Goal: Complete application form

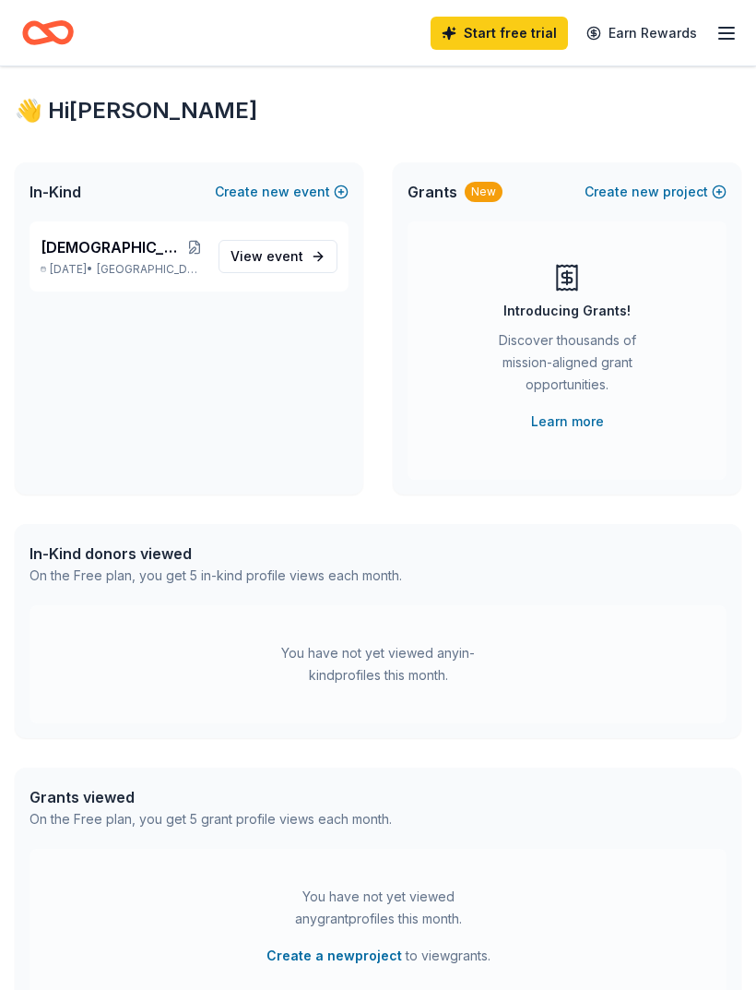
scroll to position [99, 0]
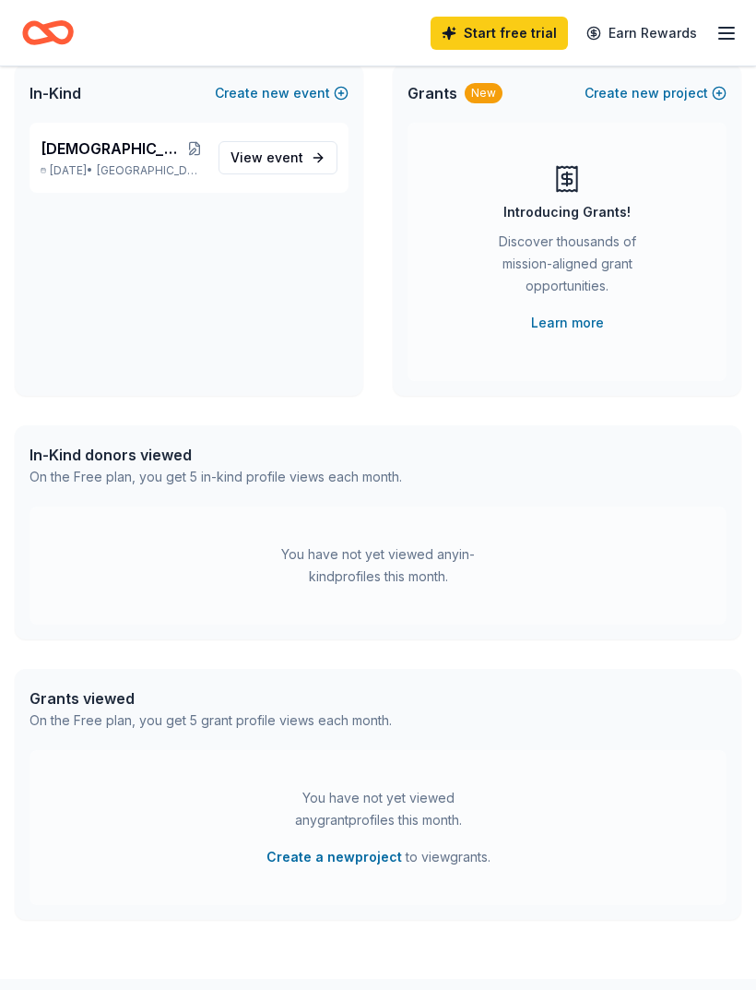
click at [93, 183] on div "Ladies Christmas Party Dec 08, 2025 • Niagara, WI View event" at bounding box center [189, 158] width 319 height 70
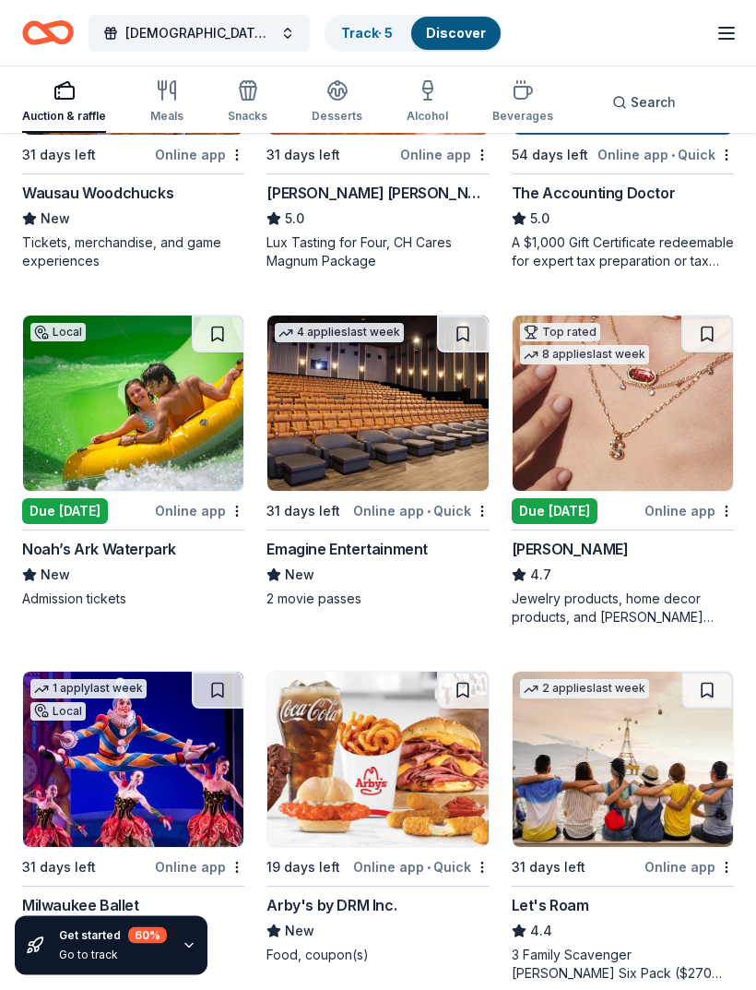
scroll to position [1472, 0]
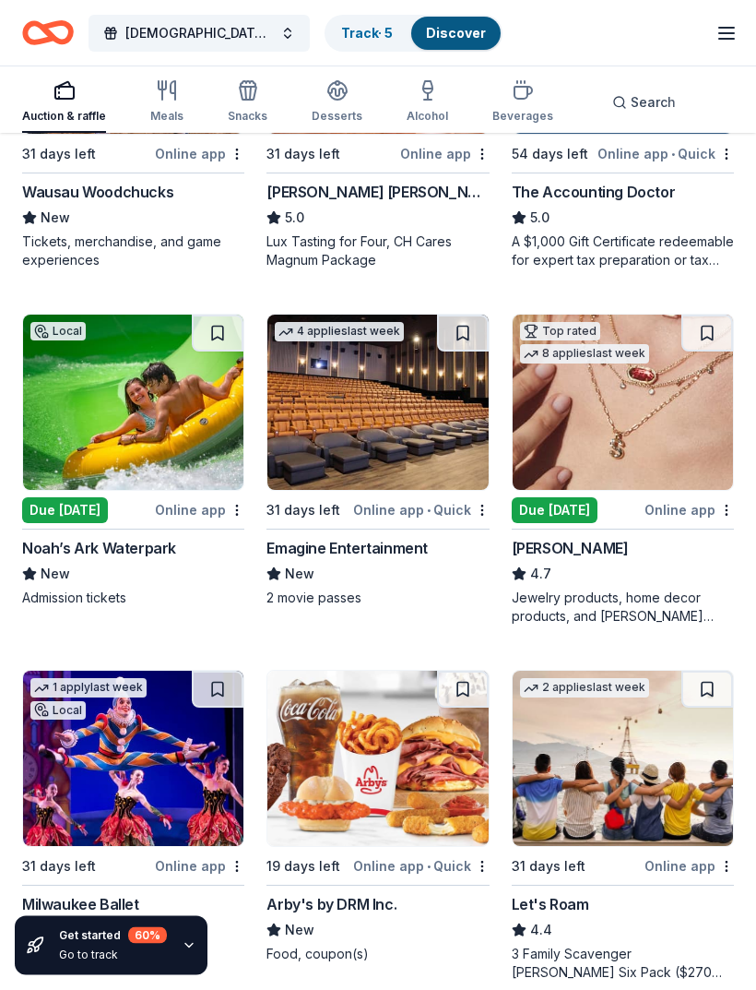
click at [63, 513] on div "Due [DATE]" at bounding box center [65, 511] width 86 height 26
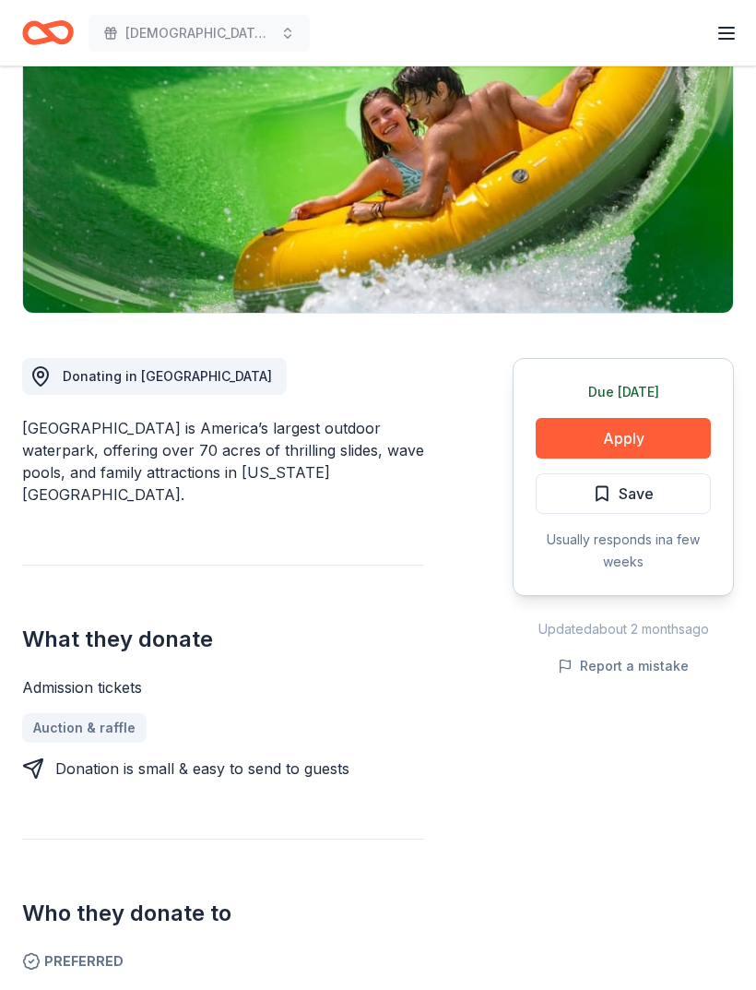
click at [586, 444] on button "Apply" at bounding box center [623, 439] width 175 height 41
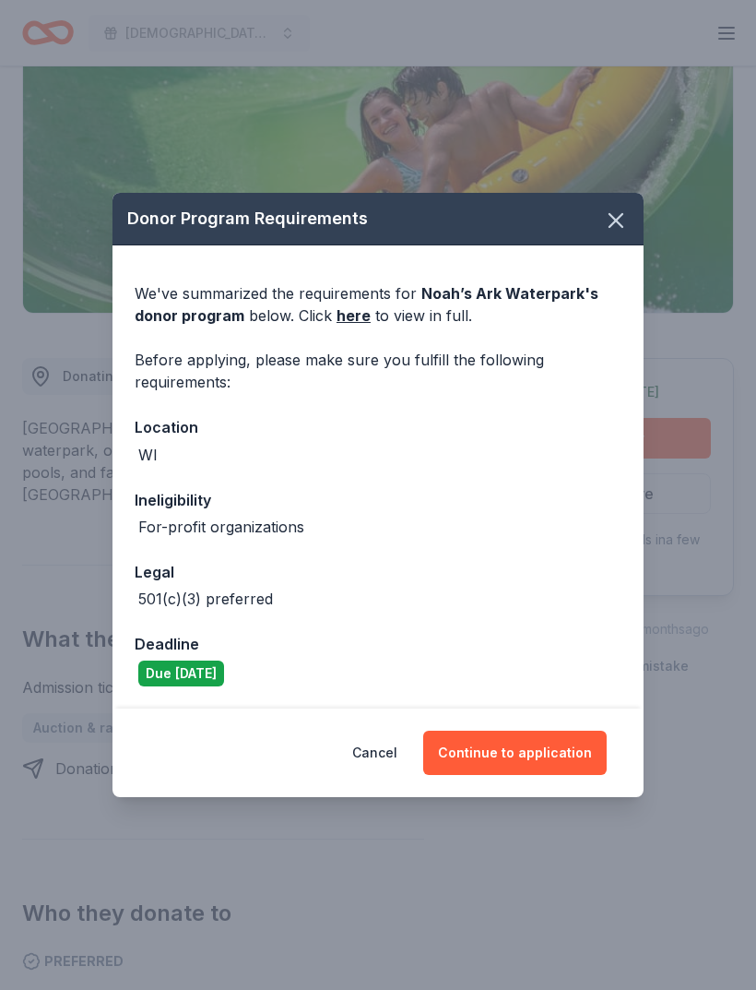
click at [509, 775] on button "Continue to application" at bounding box center [515, 753] width 184 height 44
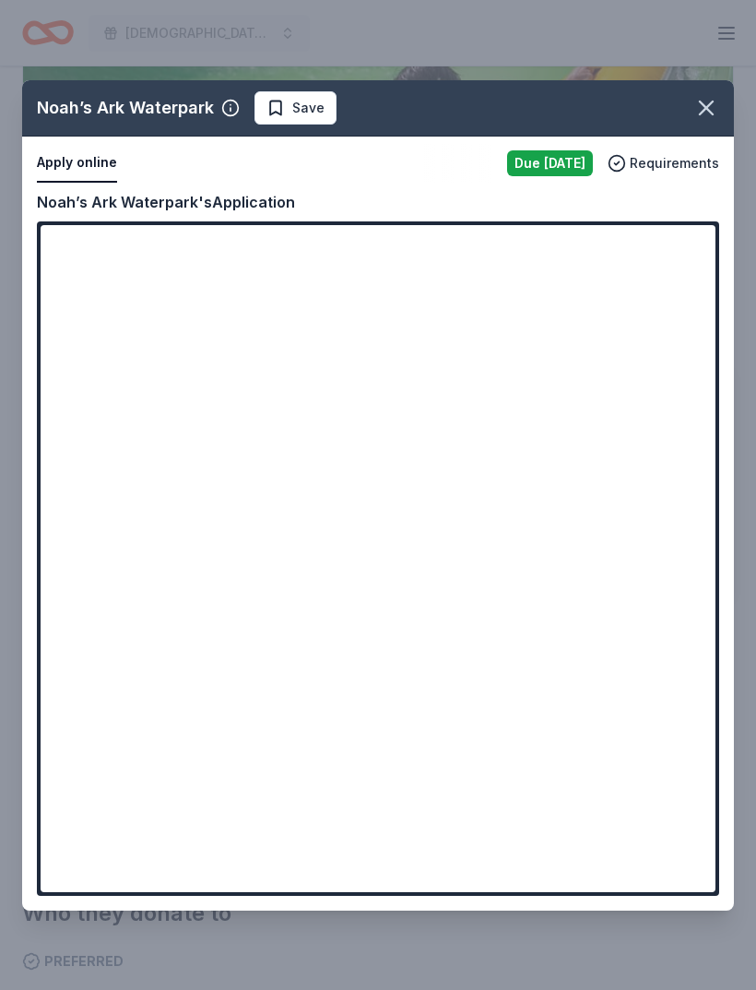
click at [696, 271] on div "Noah’s Ark Waterpark Save Apply online Due tomorrow Requirements Copy and paste…" at bounding box center [378, 495] width 712 height 830
click at [693, 271] on div "Noah’s Ark Waterpark Save Apply online Due tomorrow Requirements Copy and paste…" at bounding box center [378, 495] width 712 height 830
click at [556, 891] on div "Noah’s Ark Waterpark Save Apply online Due tomorrow Requirements Copy and paste…" at bounding box center [378, 495] width 712 height 830
click at [554, 877] on div "Noah’s Ark Waterpark Save Apply online Due tomorrow Requirements Copy and paste…" at bounding box center [378, 495] width 712 height 830
click at [76, 198] on div "Noah’s Ark Waterpark Save Apply online Due tomorrow Requirements Copy and paste…" at bounding box center [378, 495] width 712 height 830
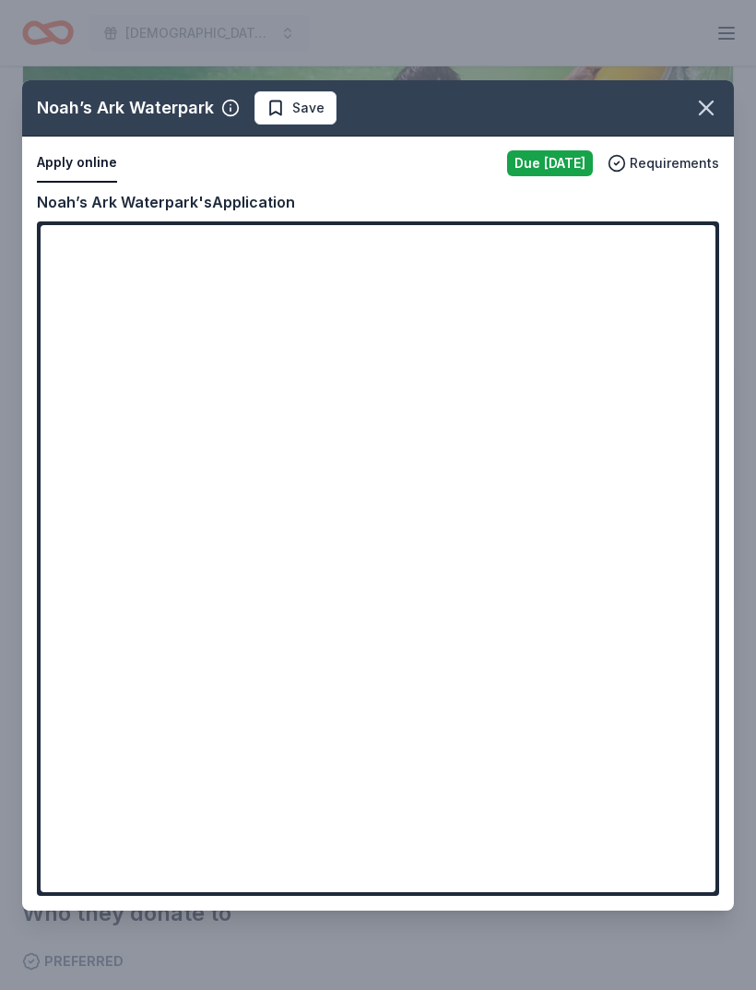
click at [156, 459] on div "Noah’s Ark Waterpark Save Apply online Due tomorrow Requirements Copy and paste…" at bounding box center [378, 495] width 712 height 830
click at [179, 899] on div "Noah’s Ark Waterpark Save Apply online Due tomorrow Requirements Copy and paste…" at bounding box center [378, 495] width 712 height 830
click at [697, 264] on div "Noah’s Ark Waterpark Save Apply online Due tomorrow Requirements Copy and paste…" at bounding box center [378, 495] width 712 height 830
click at [695, 278] on div "Noah’s Ark Waterpark Save Apply online Due tomorrow Requirements Copy and paste…" at bounding box center [378, 495] width 712 height 830
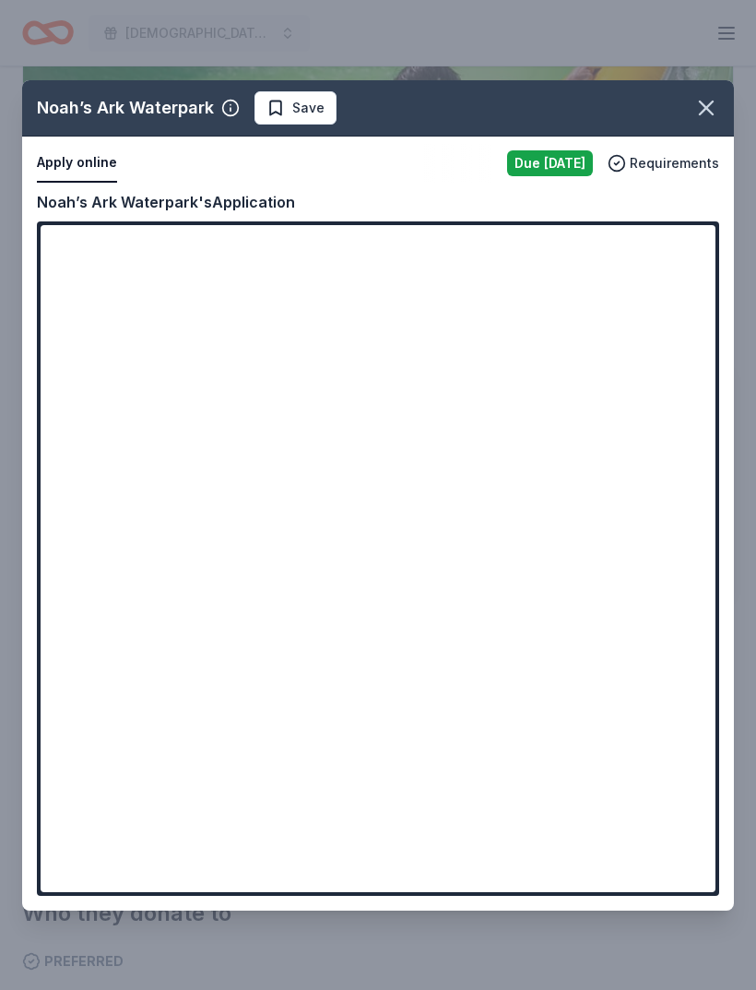
click at [702, 275] on div "Noah’s Ark Waterpark Save Apply online Due tomorrow Requirements Copy and paste…" at bounding box center [378, 495] width 712 height 830
click at [693, 270] on div "Noah’s Ark Waterpark Save Apply online Due tomorrow Requirements Copy and paste…" at bounding box center [378, 495] width 712 height 830
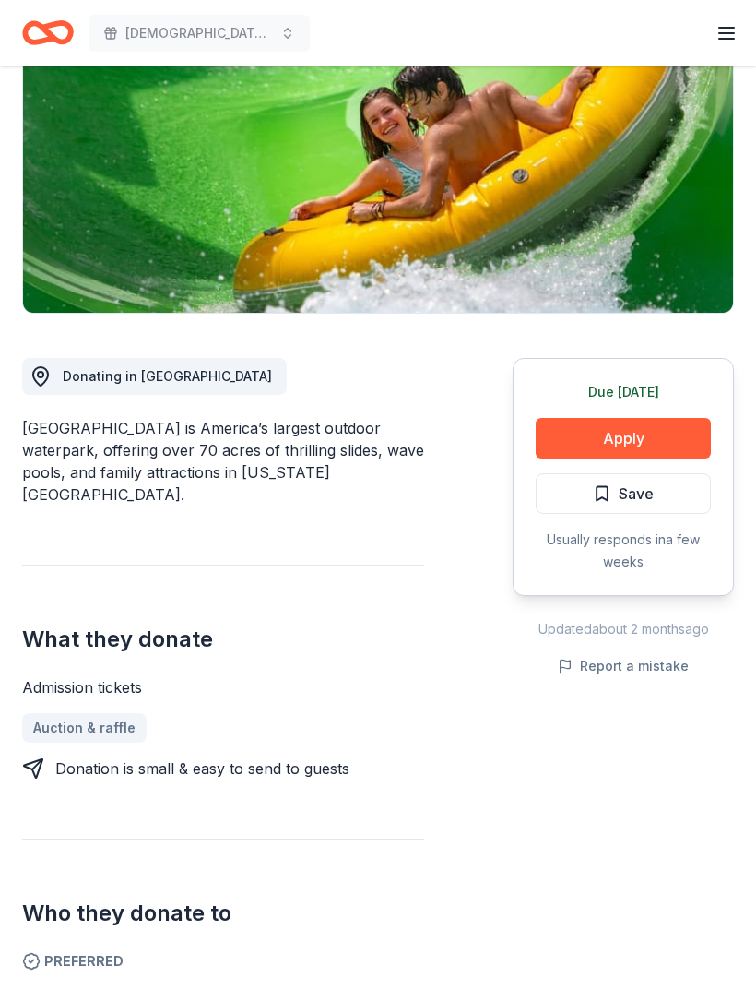
click at [648, 421] on button "Apply" at bounding box center [623, 438] width 175 height 41
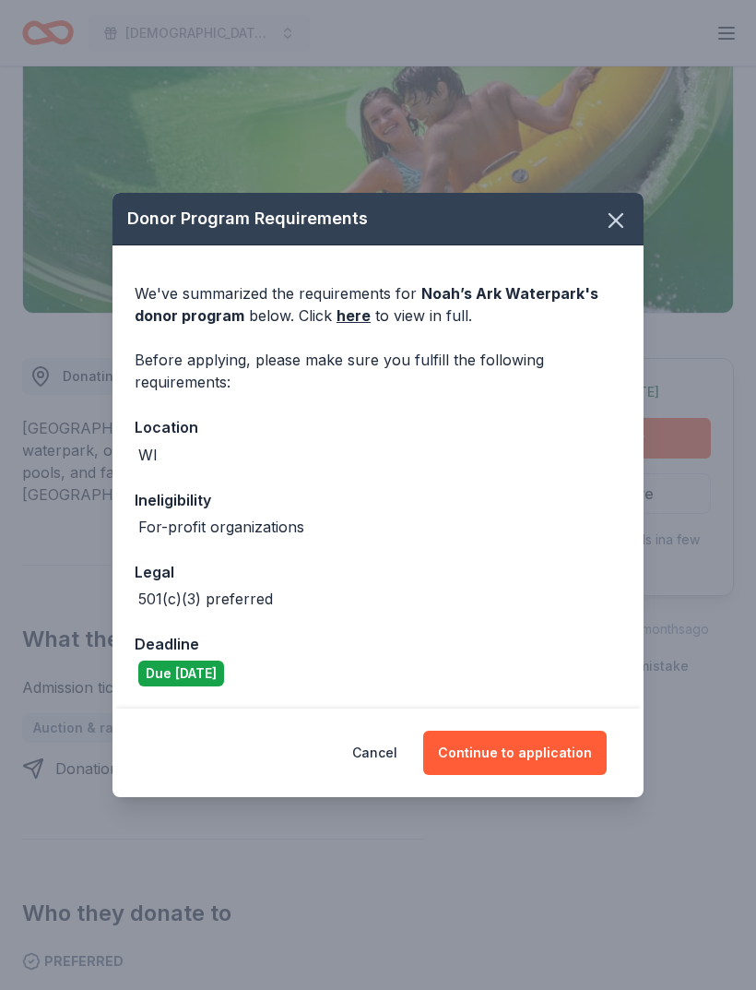
click at [556, 775] on button "Continue to application" at bounding box center [515, 753] width 184 height 44
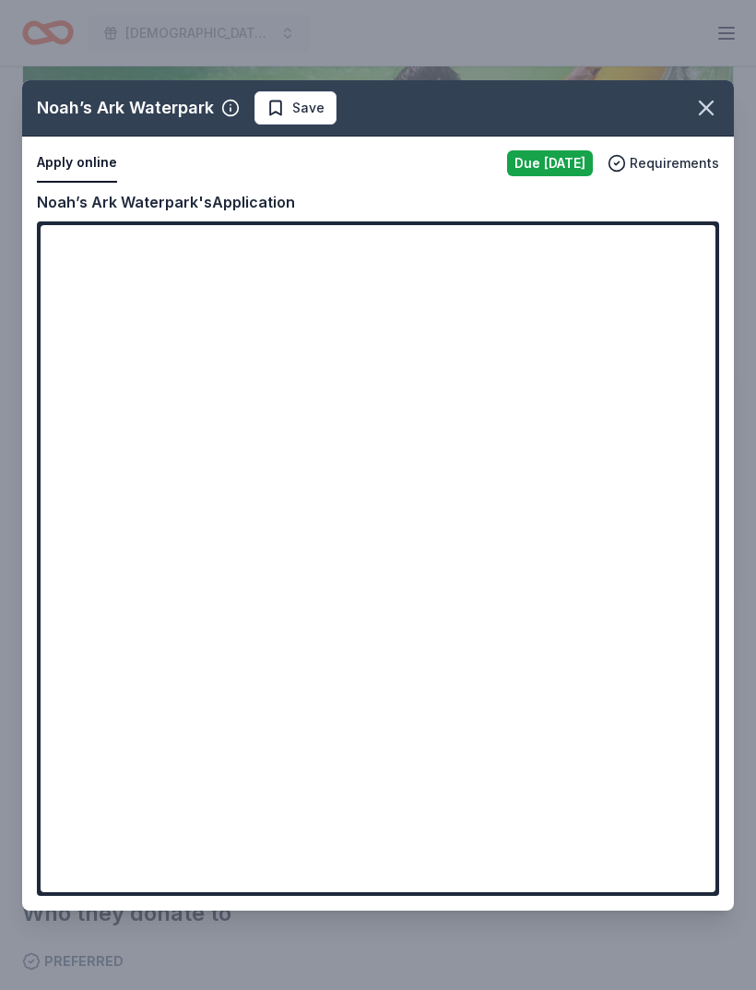
click at [696, 272] on div "Noah’s Ark Waterpark Save Apply online Due tomorrow Requirements Copy and paste…" at bounding box center [378, 495] width 712 height 830
click at [702, 266] on div "Noah’s Ark Waterpark Save Apply online Due tomorrow Requirements Copy and paste…" at bounding box center [378, 495] width 712 height 830
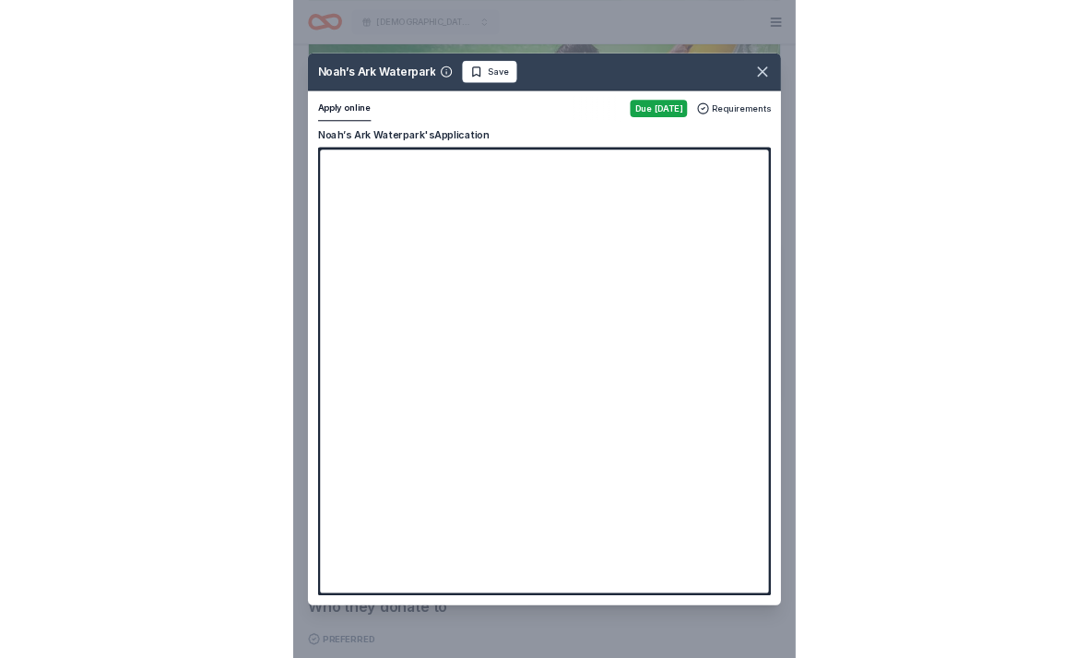
scroll to position [413, 0]
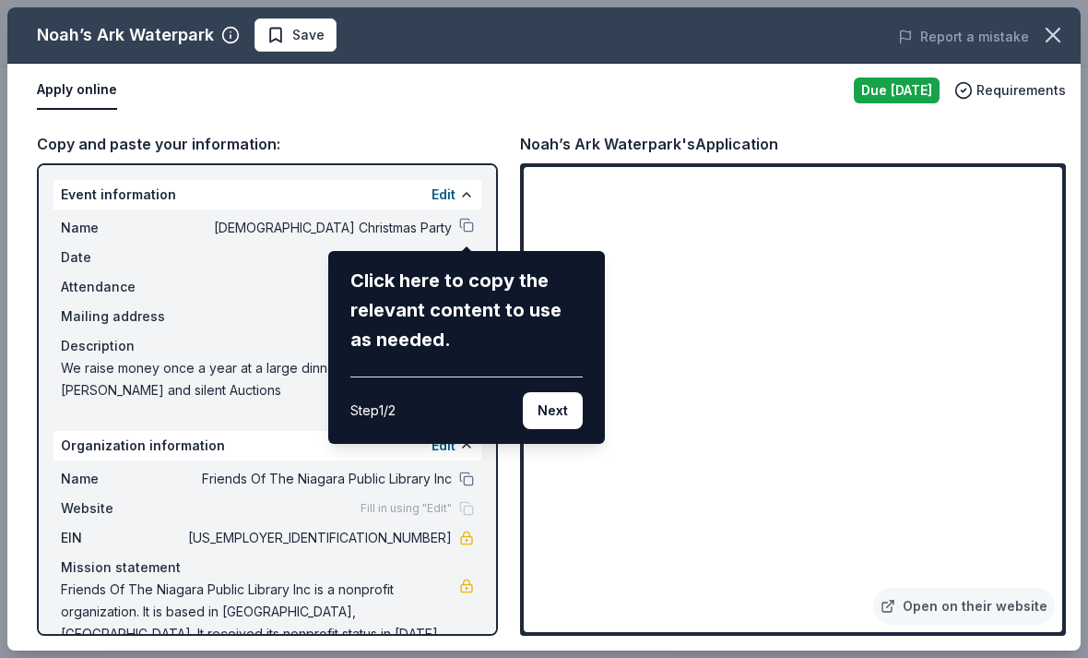
click at [561, 403] on button "Next" at bounding box center [553, 410] width 60 height 37
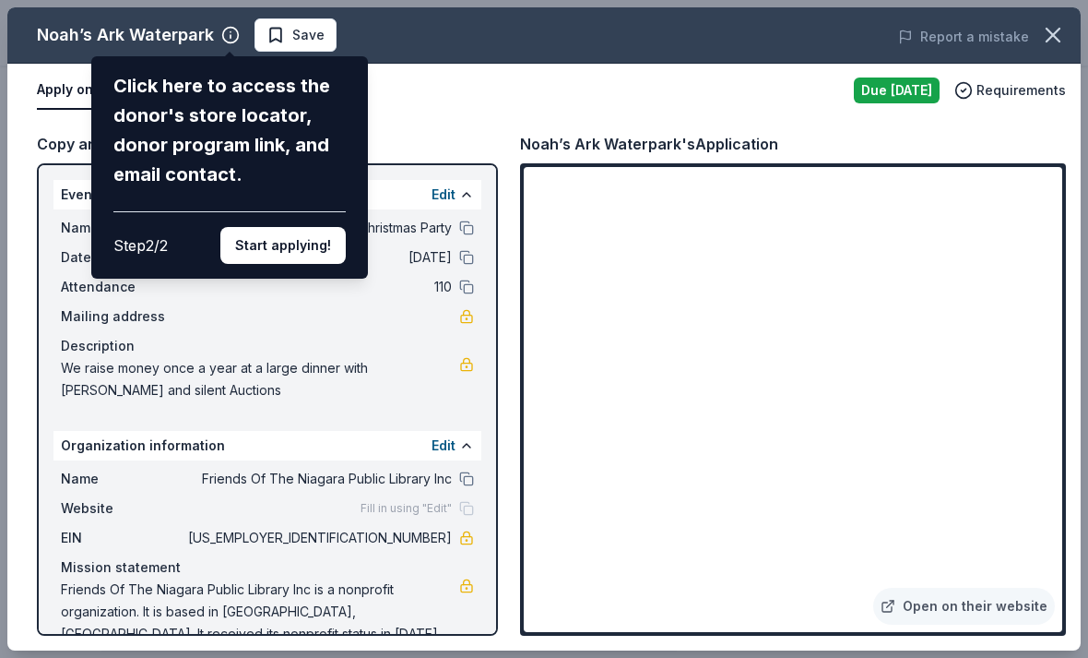
click at [275, 227] on button "Start applying!" at bounding box center [282, 245] width 125 height 37
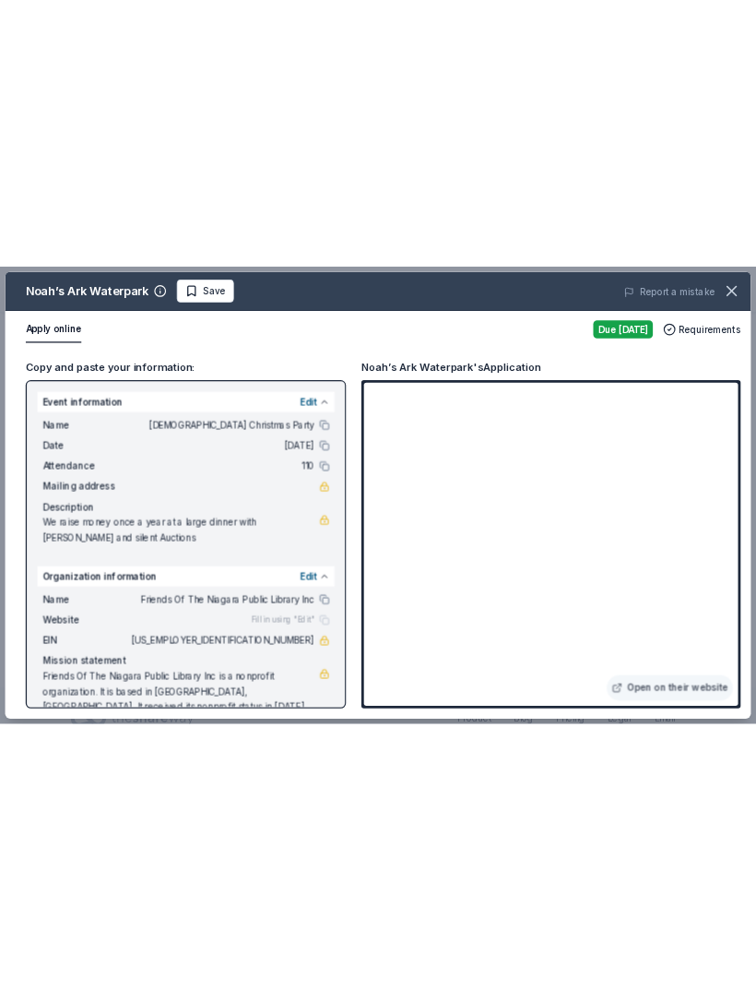
scroll to position [1522, 0]
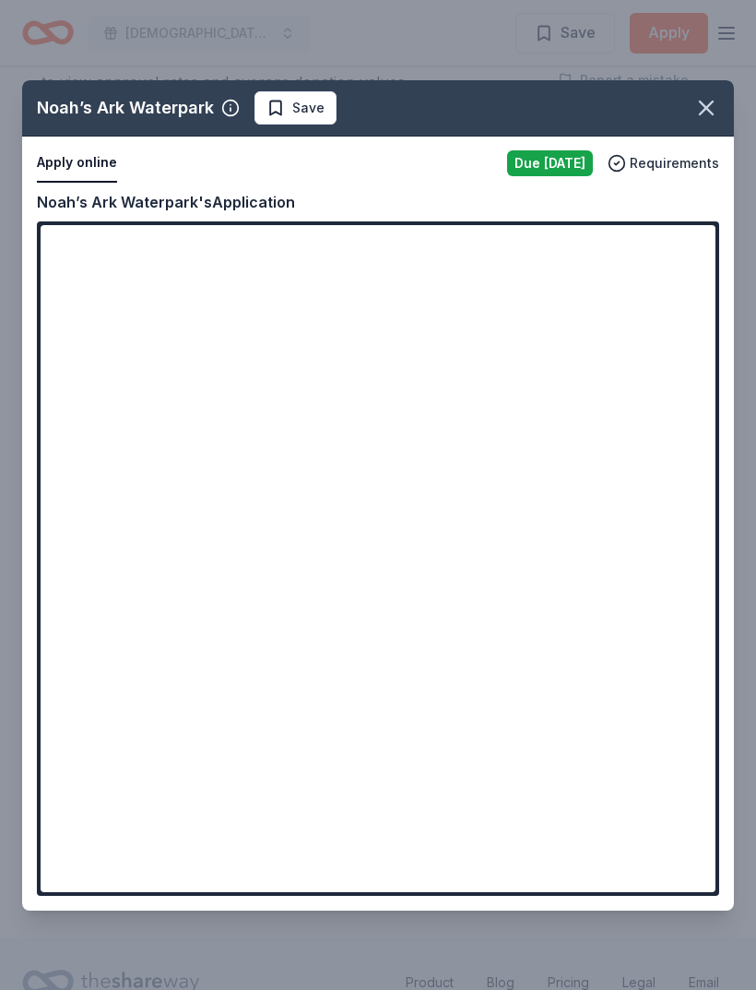
click at [702, 121] on icon "button" at bounding box center [707, 108] width 26 height 26
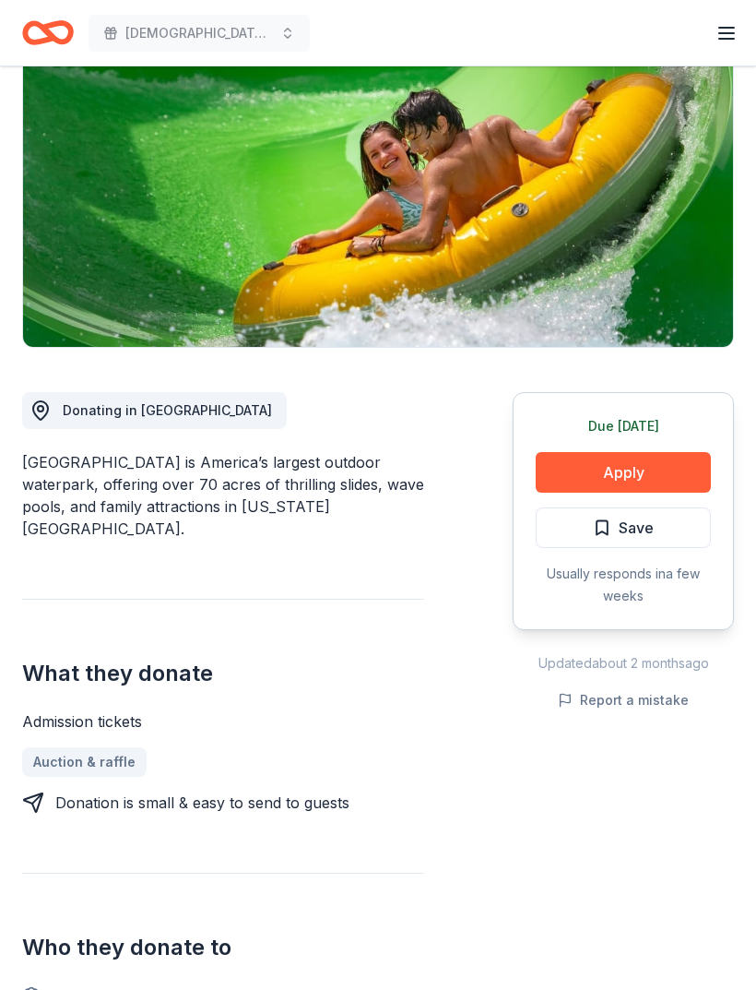
scroll to position [0, 0]
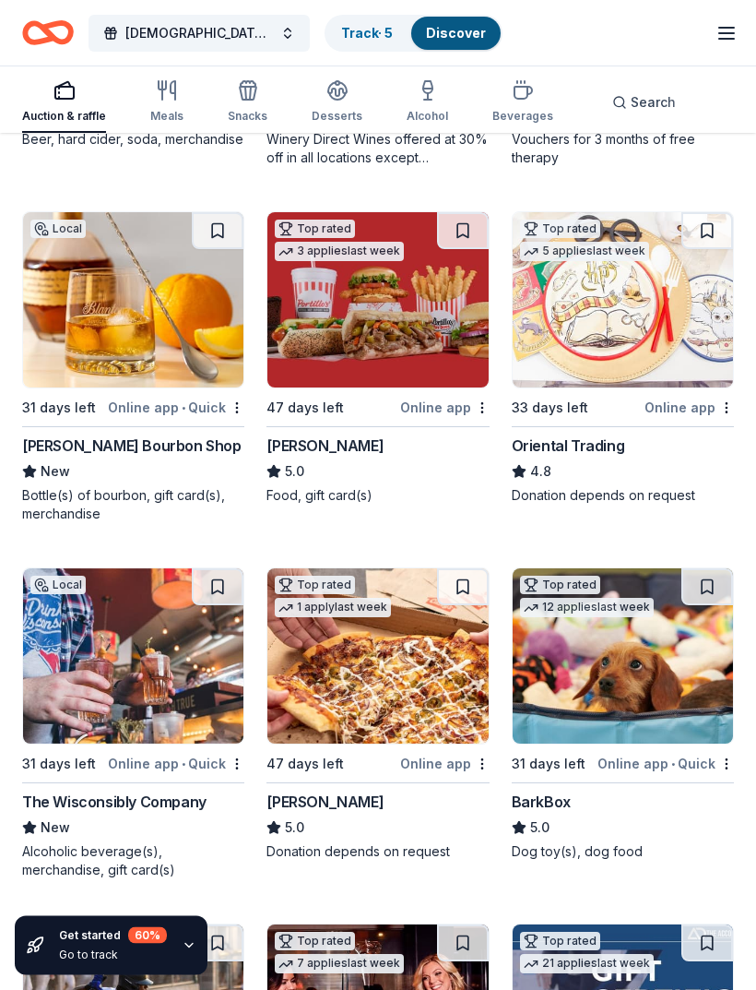
scroll to position [444, 0]
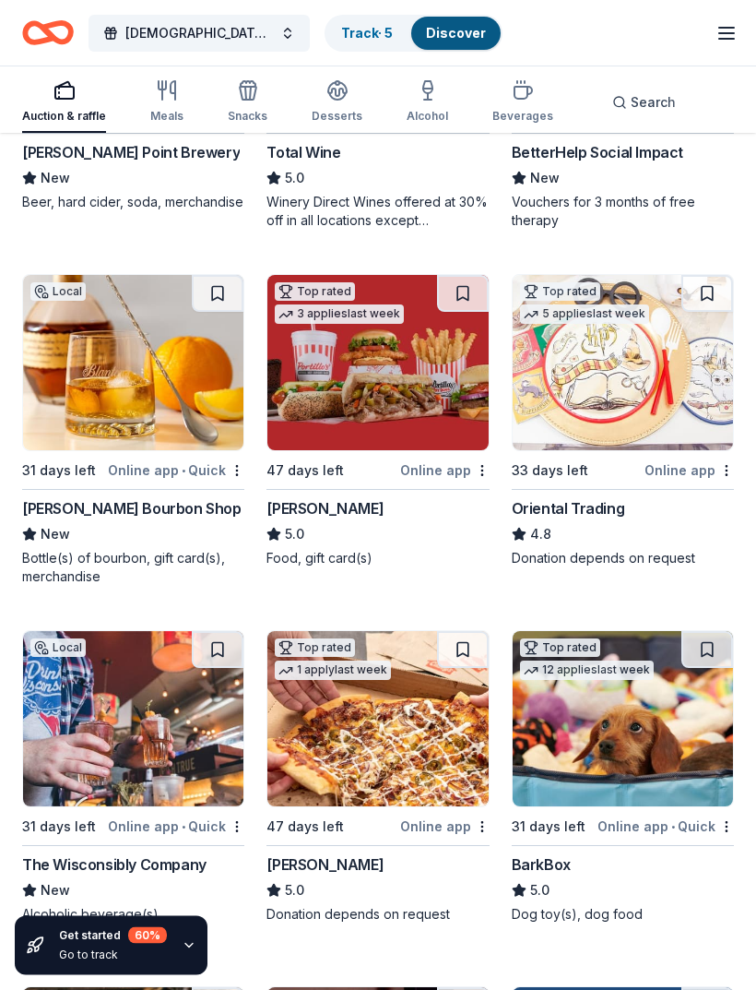
click at [173, 105] on div "Meals" at bounding box center [166, 101] width 33 height 44
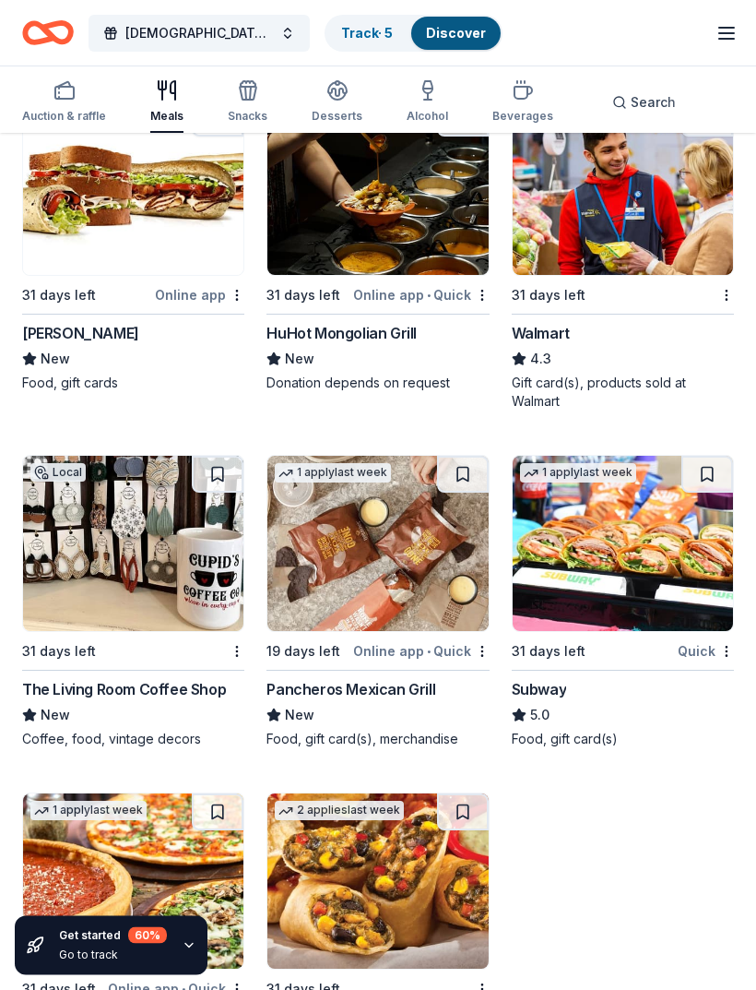
scroll to position [1667, 0]
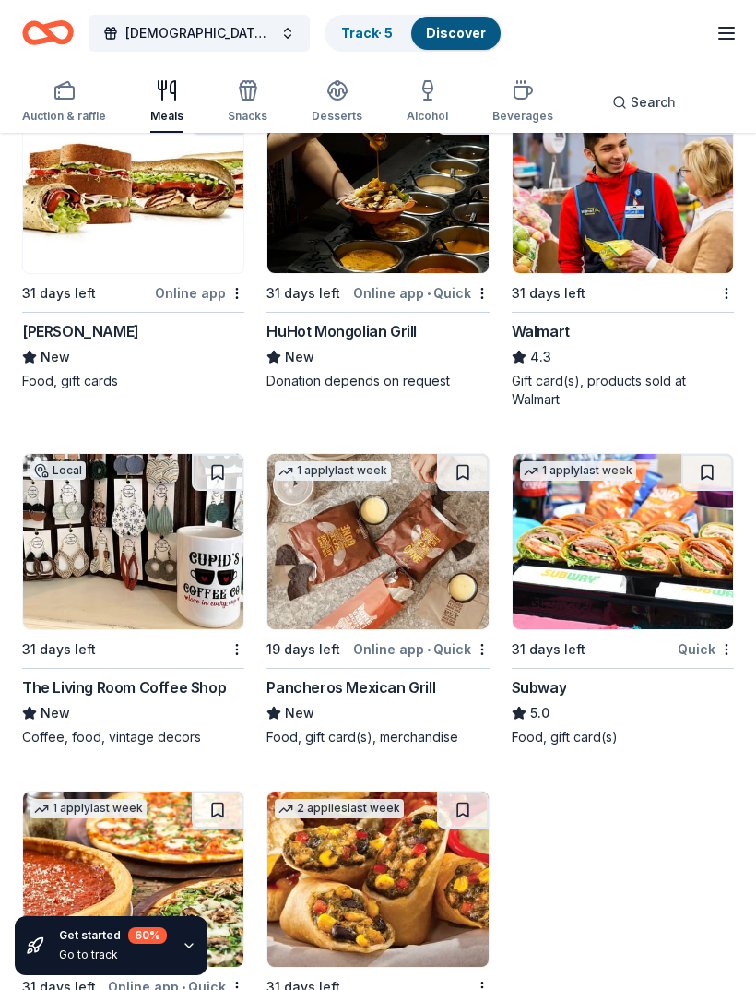
click at [59, 684] on div "The Living Room Coffee Shop" at bounding box center [124, 687] width 204 height 22
